Goal: Contribute content

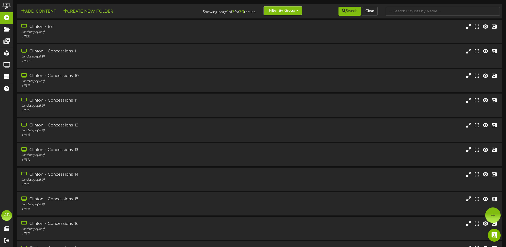
click at [279, 6] on button "Filter By Group" at bounding box center [283, 10] width 38 height 9
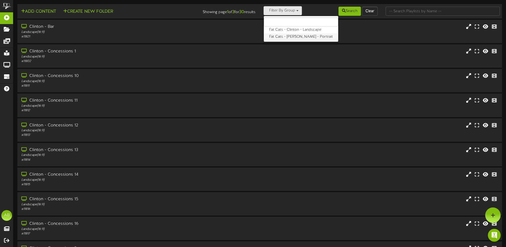
click at [289, 38] on label "Fat Cats - [PERSON_NAME] - Portrait" at bounding box center [301, 36] width 74 height 7
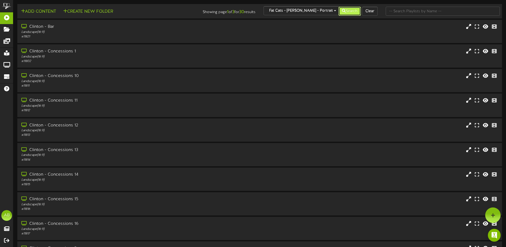
click at [353, 14] on button "Search" at bounding box center [350, 11] width 22 height 9
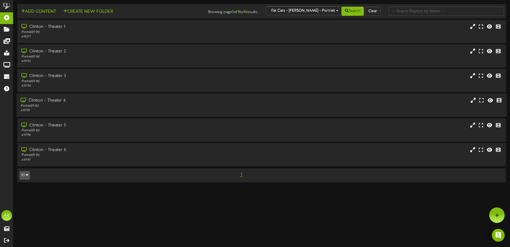
click at [70, 108] on div "# 11795" at bounding box center [119, 110] width 196 height 5
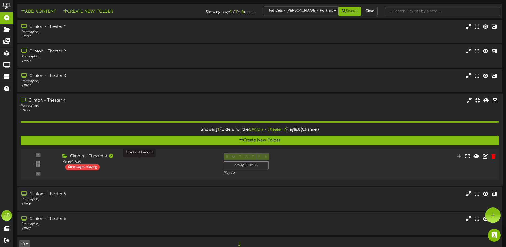
click at [157, 164] on div "Portrait ( 9:16 )" at bounding box center [138, 161] width 153 height 5
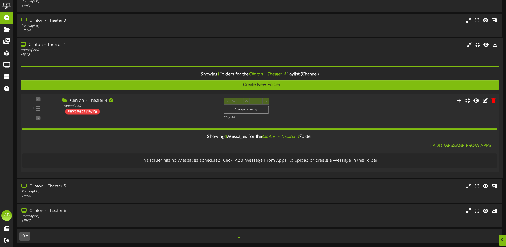
scroll to position [57, 0]
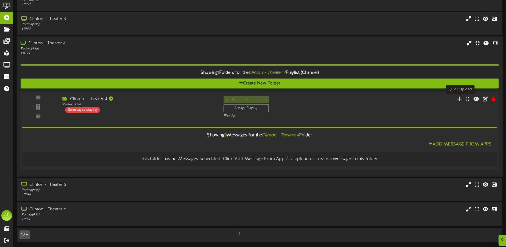
click at [460, 98] on icon at bounding box center [460, 99] width 6 height 6
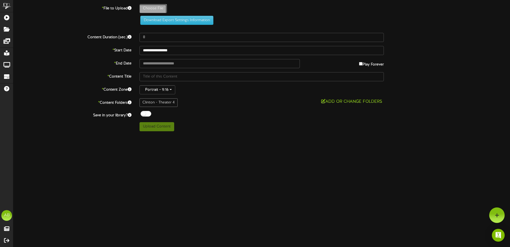
type input "**********"
type input "ABBBJ"
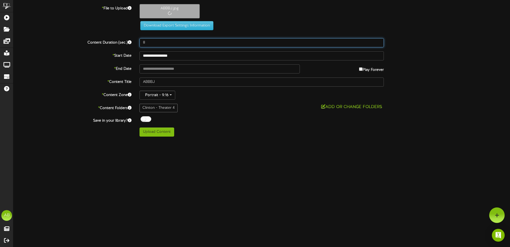
drag, startPoint x: 160, startPoint y: 43, endPoint x: 128, endPoint y: 42, distance: 32.0
click at [128, 42] on div "Content Duration (sec.) 8" at bounding box center [261, 42] width 505 height 9
type input "500"
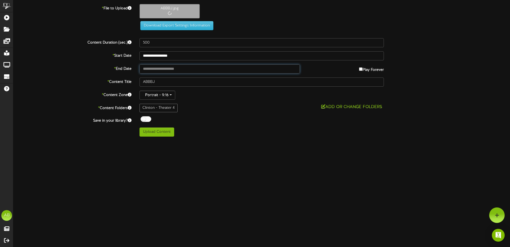
click at [183, 66] on input "text" at bounding box center [220, 68] width 160 height 9
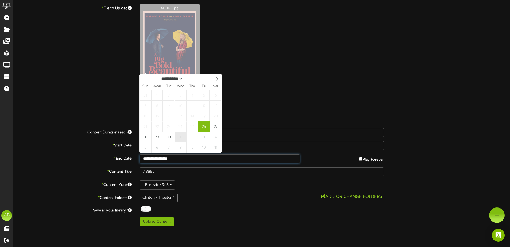
type input "**********"
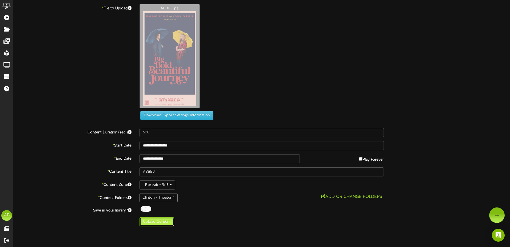
click at [160, 223] on button "Upload Content" at bounding box center [157, 221] width 35 height 9
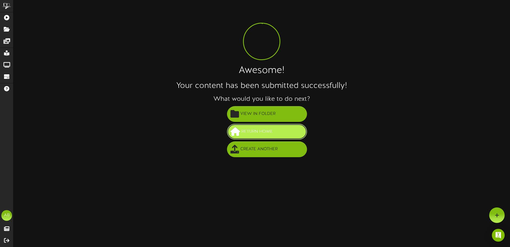
click at [264, 128] on span "Return Home" at bounding box center [257, 131] width 34 height 9
